Goal: Task Accomplishment & Management: Manage account settings

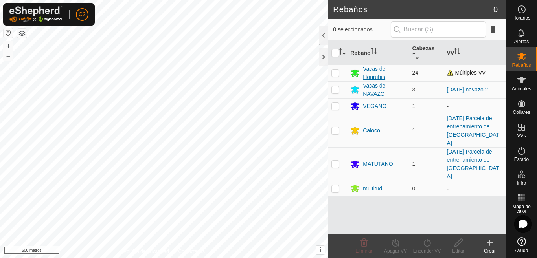
click at [371, 75] on font "Vacas de Honrubia" at bounding box center [374, 73] width 22 height 15
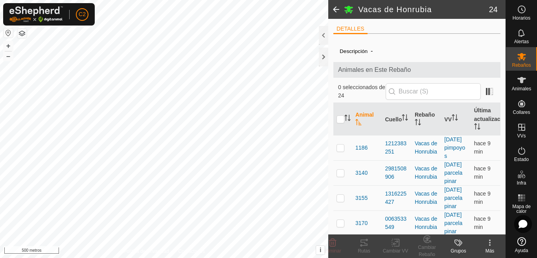
click at [7, 31] on button "button" at bounding box center [8, 32] width 9 height 9
click at [321, 55] on div at bounding box center [323, 57] width 9 height 19
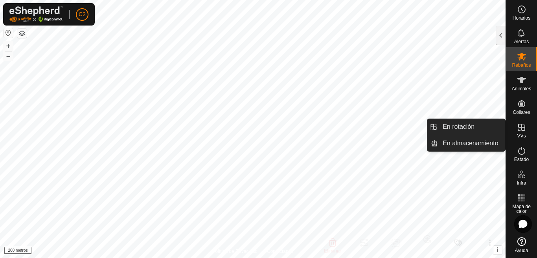
click at [524, 132] on es-virtualpaddocks-svg-icon at bounding box center [521, 127] width 14 height 13
click at [474, 143] on link "En almacenamiento" at bounding box center [471, 144] width 67 height 16
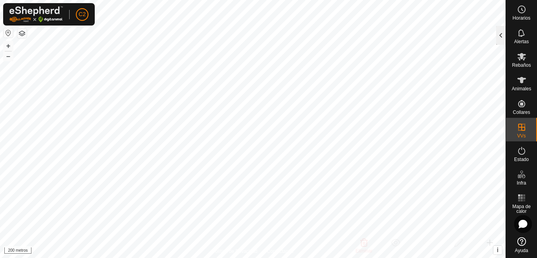
click at [498, 37] on div at bounding box center [500, 35] width 9 height 19
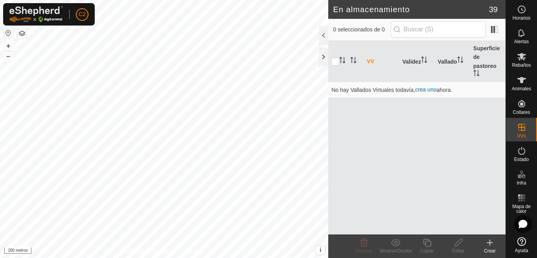
click at [490, 244] on icon at bounding box center [490, 243] width 0 height 6
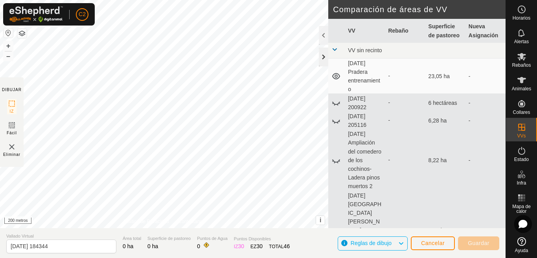
click at [326, 57] on div at bounding box center [323, 57] width 9 height 19
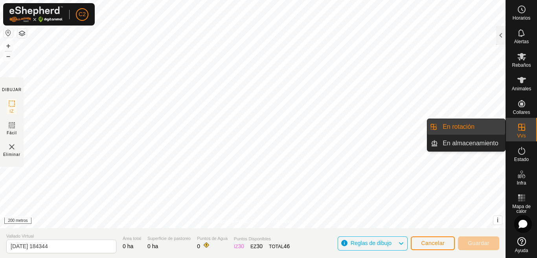
click at [457, 127] on font "En rotación" at bounding box center [459, 126] width 32 height 7
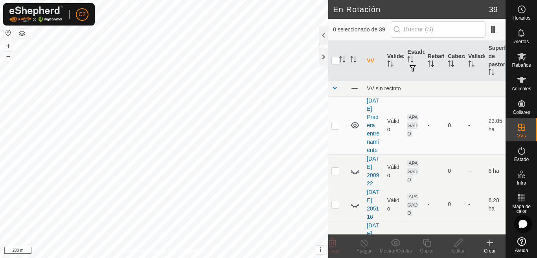
click at [491, 244] on icon at bounding box center [489, 242] width 9 height 9
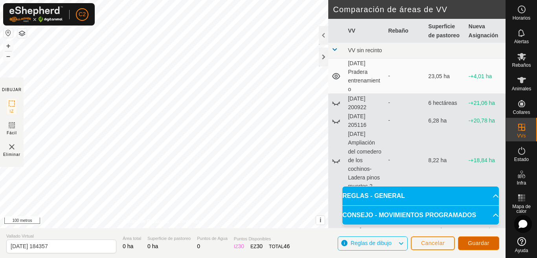
click at [467, 241] on button "Guardar" at bounding box center [478, 244] width 41 height 14
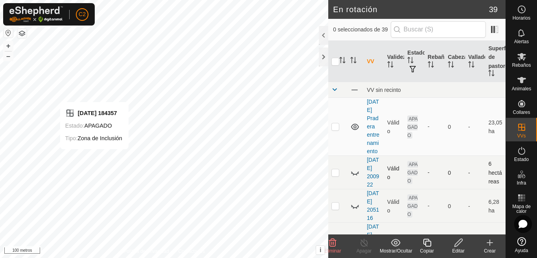
checkbox input "false"
checkbox input "true"
click at [456, 244] on icon at bounding box center [459, 242] width 10 height 9
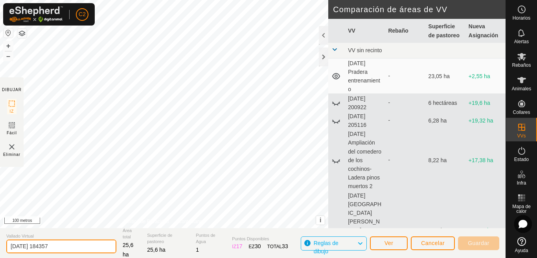
click at [72, 244] on input "[DATE] 184357" at bounding box center [61, 247] width 110 height 14
type input "[DATE] Transicion hacia el [PERSON_NAME]"
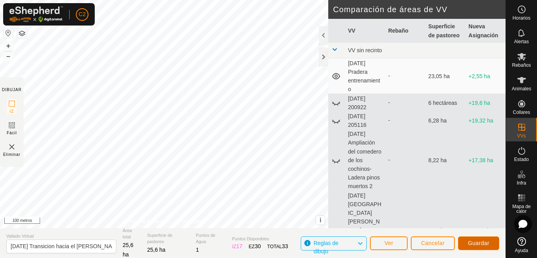
click at [478, 242] on font "Guardar" at bounding box center [479, 243] width 22 height 6
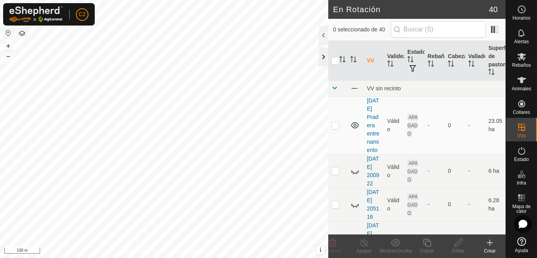
click at [324, 57] on div at bounding box center [323, 57] width 9 height 19
